Goal: Communication & Community: Connect with others

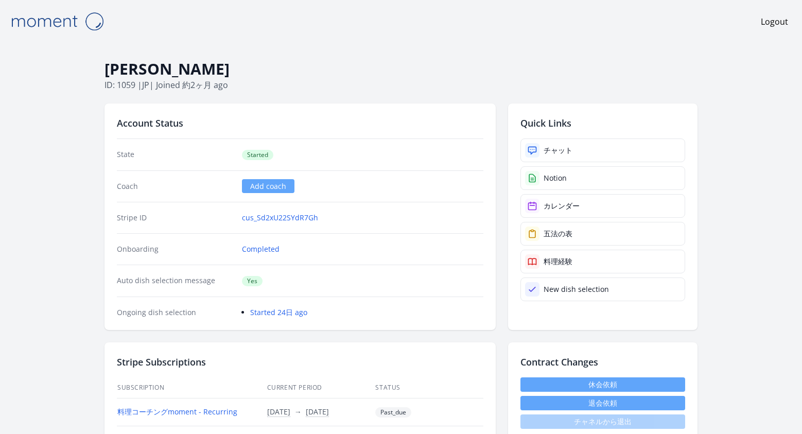
drag, startPoint x: 414, startPoint y: 414, endPoint x: 379, endPoint y: 412, distance: 35.5
click at [379, 412] on td "Past_due" at bounding box center [429, 412] width 109 height 28
copy span "Past_due"
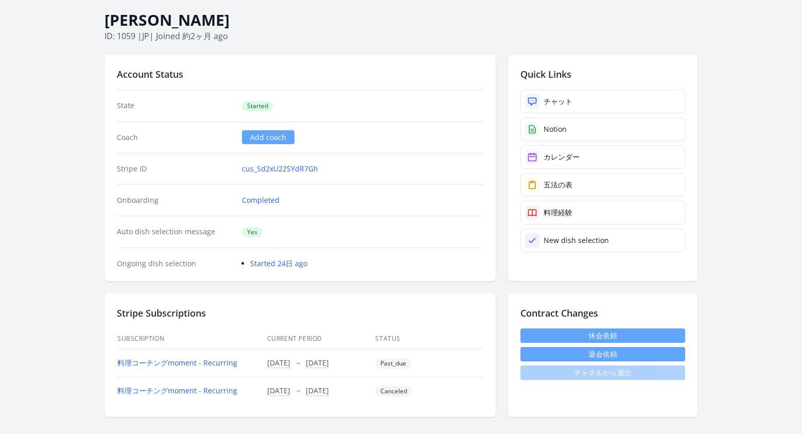
scroll to position [81, 0]
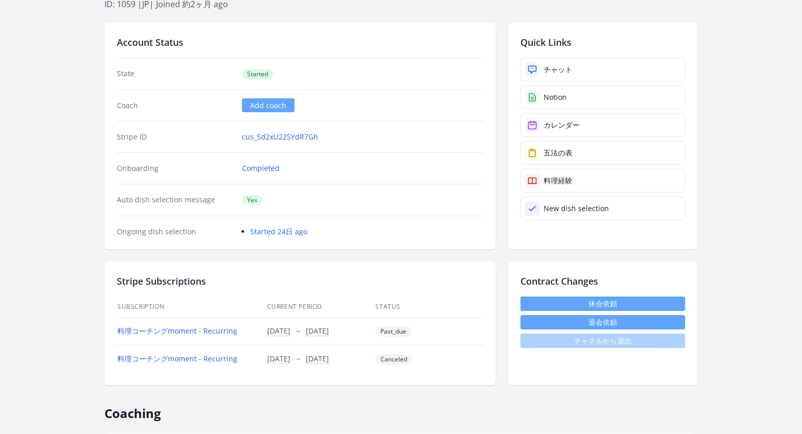
click at [210, 336] on td "料理コーチングmoment - Recurring" at bounding box center [192, 331] width 150 height 28
click at [210, 333] on link "料理コーチングmoment - Recurring" at bounding box center [177, 331] width 120 height 10
click at [555, 67] on div "チャット" at bounding box center [558, 69] width 29 height 10
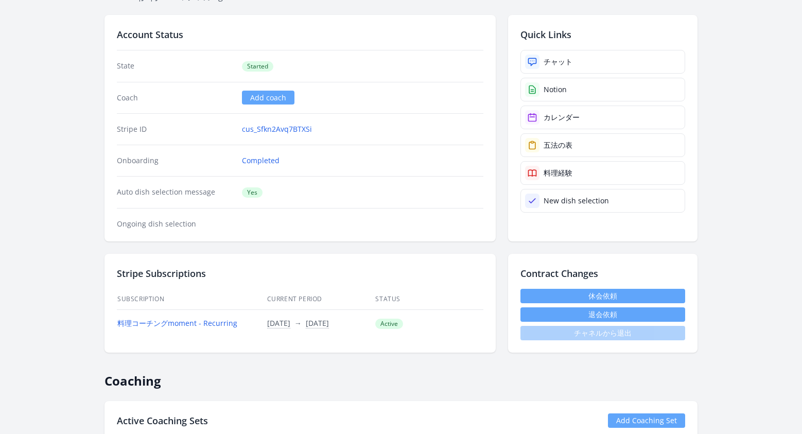
scroll to position [88, 0]
click at [555, 66] on div "チャット" at bounding box center [558, 62] width 29 height 10
